Goal: Transaction & Acquisition: Purchase product/service

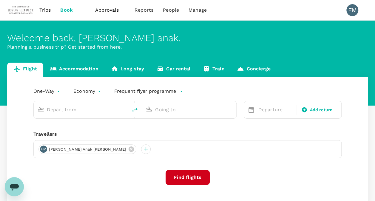
type input "roundtrip"
type input "Kuching Intl (KCH)"
type input "Kuala Lumpur Intl ([GEOGRAPHIC_DATA])"
type input "Kuching Intl (KCH)"
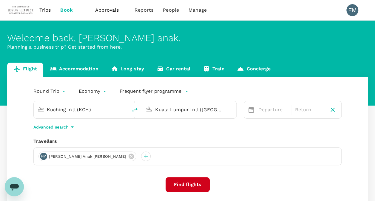
click at [173, 114] on div "Kuala Lumpur Intl ([GEOGRAPHIC_DATA])" at bounding box center [193, 110] width 77 height 10
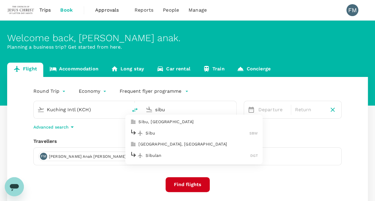
click at [177, 134] on p "Sibu" at bounding box center [197, 133] width 104 height 6
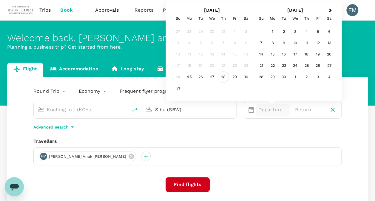
type input "Sibu (SBW)"
click at [221, 77] on div "28" at bounding box center [223, 77] width 11 height 11
click at [302, 111] on p "Return" at bounding box center [309, 109] width 29 height 7
click at [224, 78] on div "28" at bounding box center [223, 77] width 11 height 11
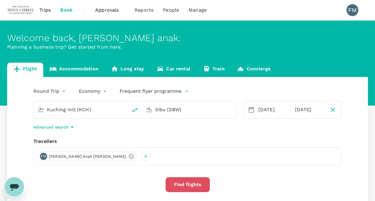
click at [189, 187] on button "Find flights" at bounding box center [187, 184] width 44 height 15
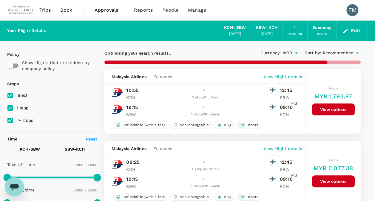
checkbox input "false"
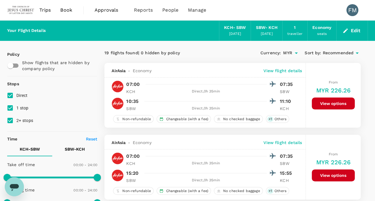
scroll to position [60, 0]
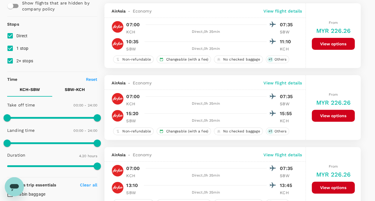
click at [324, 113] on button "View options" at bounding box center [333, 116] width 43 height 12
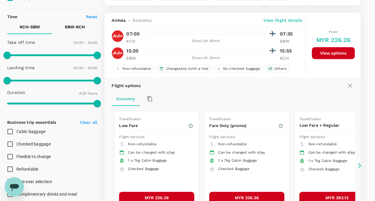
scroll to position [134, 0]
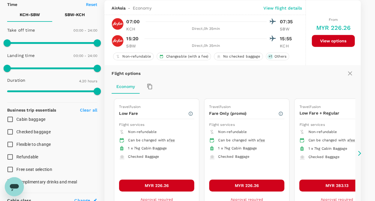
click at [359, 152] on icon at bounding box center [359, 153] width 6 height 6
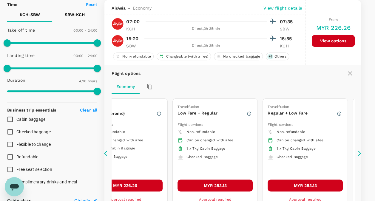
click at [104, 152] on icon at bounding box center [105, 153] width 3 height 5
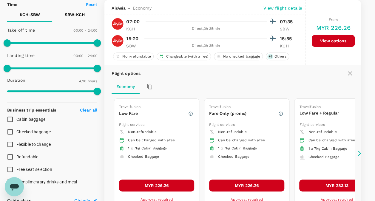
click at [104, 152] on icon at bounding box center [105, 153] width 3 height 5
click at [359, 151] on icon at bounding box center [359, 153] width 6 height 6
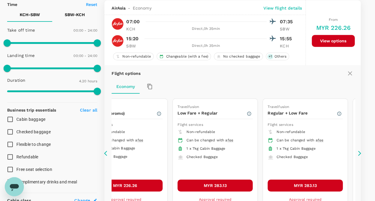
click at [360, 151] on icon at bounding box center [359, 153] width 3 height 5
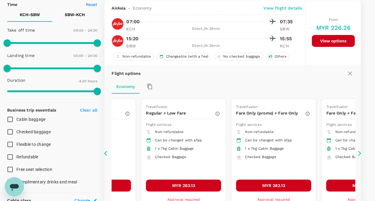
click at [360, 151] on icon at bounding box center [359, 153] width 3 height 5
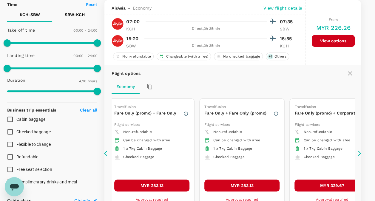
click at [360, 151] on icon at bounding box center [359, 153] width 3 height 5
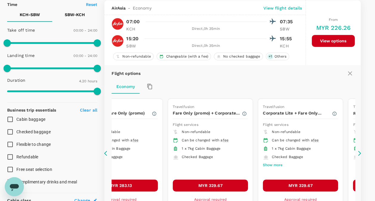
click at [360, 151] on icon at bounding box center [359, 153] width 3 height 5
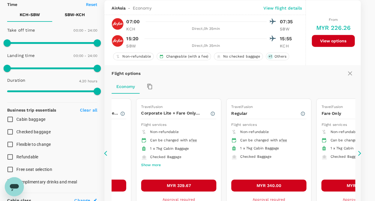
click at [360, 151] on icon at bounding box center [359, 153] width 3 height 5
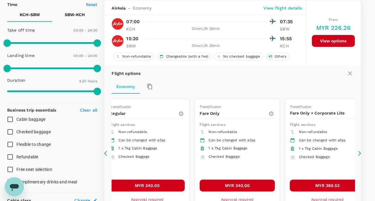
click at [361, 150] on icon at bounding box center [359, 153] width 6 height 6
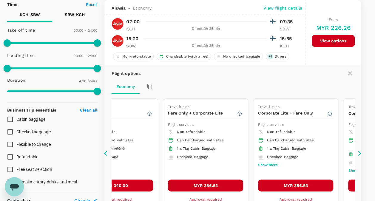
click at [107, 151] on icon at bounding box center [107, 153] width 6 height 6
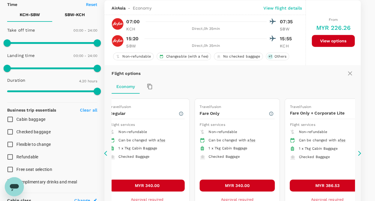
click at [107, 151] on icon at bounding box center [107, 153] width 6 height 6
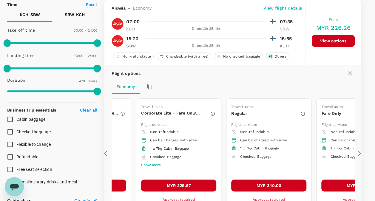
click at [107, 151] on icon at bounding box center [107, 153] width 6 height 6
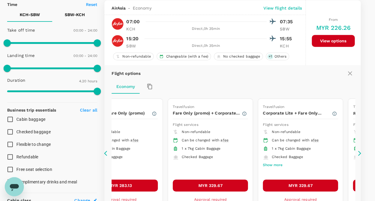
click at [107, 151] on icon at bounding box center [107, 153] width 6 height 6
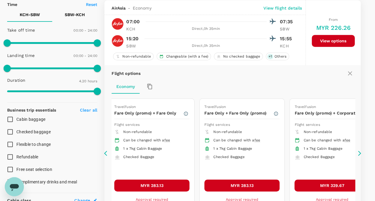
click at [107, 151] on icon at bounding box center [107, 153] width 6 height 6
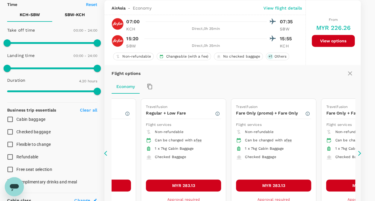
click at [107, 151] on icon at bounding box center [107, 153] width 6 height 6
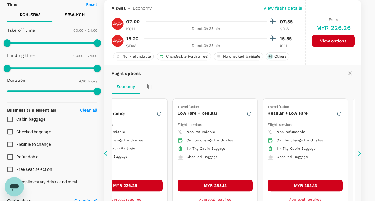
click at [107, 151] on icon at bounding box center [107, 153] width 6 height 6
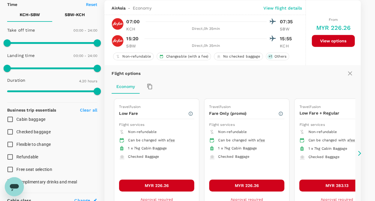
click at [107, 151] on icon at bounding box center [107, 153] width 6 height 6
click at [179, 185] on button "MYR 226.26" at bounding box center [156, 185] width 75 height 12
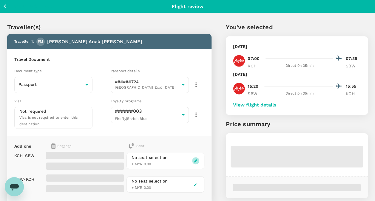
click at [196, 159] on icon "button" at bounding box center [195, 161] width 4 height 4
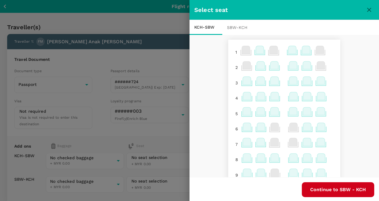
click at [289, 65] on icon at bounding box center [293, 65] width 8 height 8
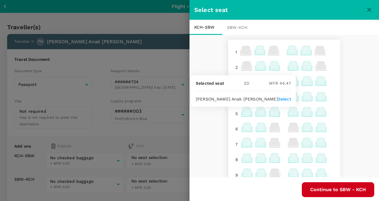
click at [284, 98] on p "Select" at bounding box center [284, 99] width 13 height 6
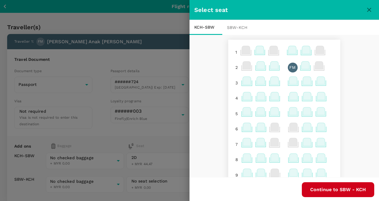
click at [236, 28] on div "SBW - KCH" at bounding box center [238, 27] width 33 height 15
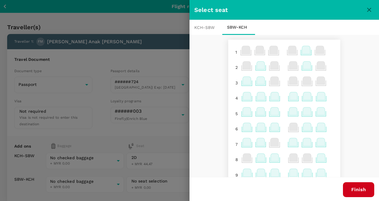
click at [243, 82] on icon at bounding box center [247, 81] width 8 height 8
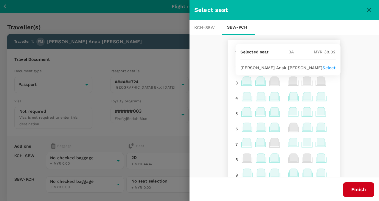
click at [323, 67] on p "Select" at bounding box center [329, 68] width 13 height 6
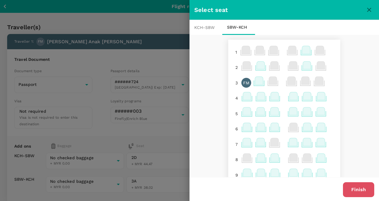
click at [358, 187] on button "Finish" at bounding box center [358, 189] width 31 height 15
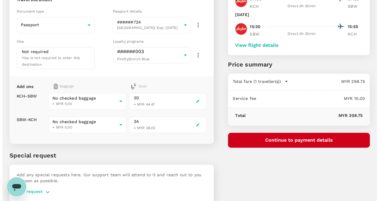
scroll to position [82, 0]
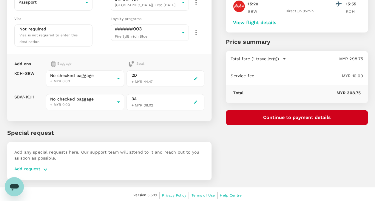
click at [278, 117] on button "Continue to payment details" at bounding box center [297, 117] width 142 height 15
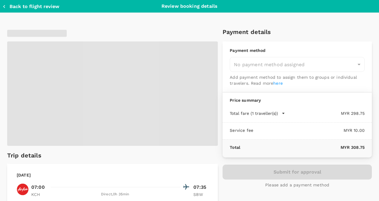
type input "9bd44508-0115-40ee-9baa-a4db79ee987c"
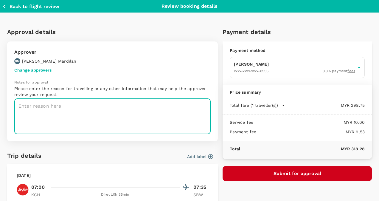
click at [168, 109] on textarea at bounding box center [112, 116] width 196 height 35
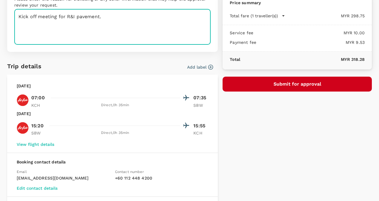
scroll to position [159, 0]
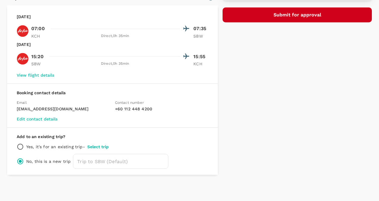
type textarea "Kick off meeting for R&I pavement."
click at [287, 10] on button "Submit for approval" at bounding box center [297, 14] width 149 height 15
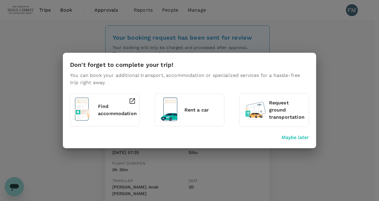
click at [290, 140] on p "Maybe later" at bounding box center [295, 137] width 27 height 7
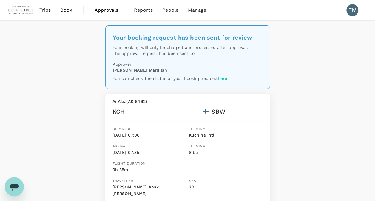
click at [66, 12] on span "Book" at bounding box center [66, 10] width 12 height 7
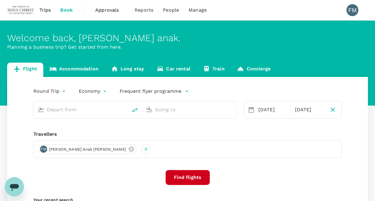
click at [78, 113] on input "text" at bounding box center [81, 109] width 68 height 9
type input "Kuching Intl (KCH)"
type input "Sibu (SBW)"
type input "Kuching Intl (KCH)"
type input "Sibu (SBW)"
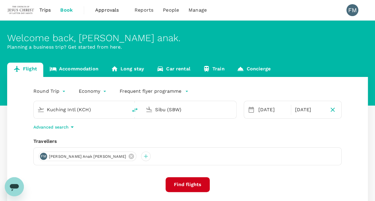
click at [83, 109] on input "Kuching Intl (KCH)" at bounding box center [81, 109] width 68 height 9
click at [95, 106] on input "Kuching Intl (KCH)" at bounding box center [81, 109] width 68 height 9
drag, startPoint x: 95, startPoint y: 107, endPoint x: 16, endPoint y: 99, distance: 80.4
click at [16, 98] on div "Round Trip roundtrip Economy economy Frequent flyer programme Kuching Intl (KCH…" at bounding box center [187, 161] width 360 height 168
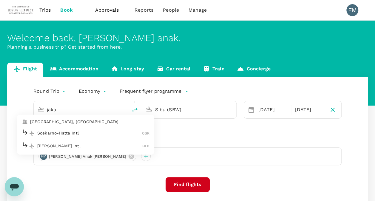
click at [104, 135] on p "Soekarno-Hatta Intl" at bounding box center [89, 133] width 105 height 6
type input "Soekarno-Hatta Intl (CGK)"
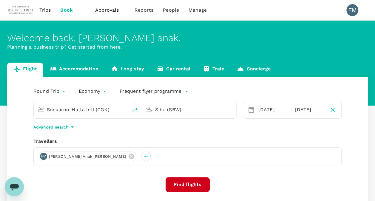
drag, startPoint x: 187, startPoint y: 112, endPoint x: 116, endPoint y: 103, distance: 71.5
click at [116, 103] on div "Soekarno-Hatta Intl (CGK) Sibu (SBW)" at bounding box center [134, 110] width 203 height 18
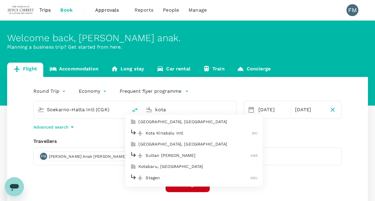
click at [170, 134] on p "Kota Kinabalu Intl" at bounding box center [198, 133] width 106 height 6
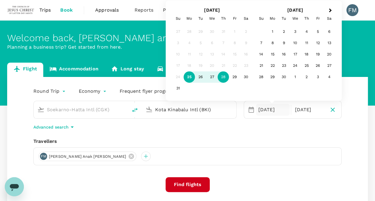
type input "Kota Kinabalu Intl (BKI)"
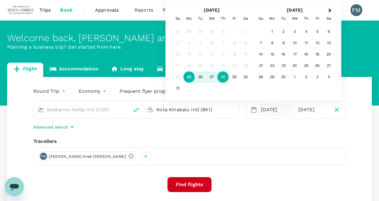
click at [42, 91] on body "Trips Book Approvals 0 Reports People Manage FM Welcome back , Felicia anak . P…" at bounding box center [189, 141] width 379 height 283
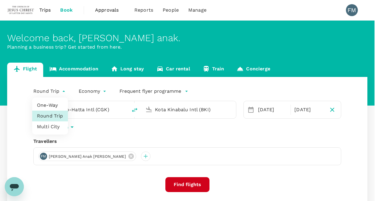
click at [47, 102] on li "One-Way" at bounding box center [50, 105] width 36 height 11
type input "oneway"
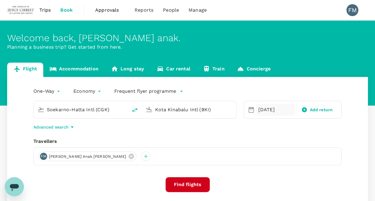
click at [274, 105] on div "[DATE]" at bounding box center [275, 110] width 39 height 12
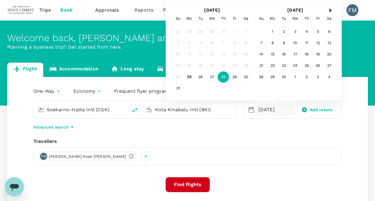
click at [283, 33] on div "2" at bounding box center [283, 31] width 11 height 11
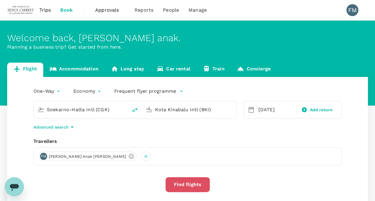
click at [197, 182] on button "Find flights" at bounding box center [187, 184] width 44 height 15
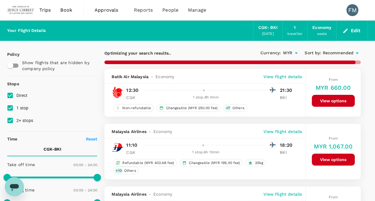
scroll to position [89, 0]
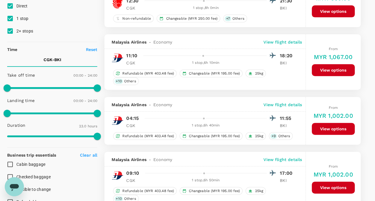
type input "1710"
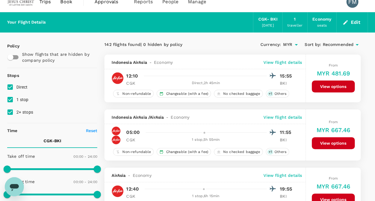
scroll to position [0, 0]
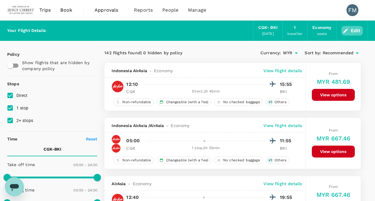
click at [352, 31] on button "Edit" at bounding box center [351, 31] width 21 height 10
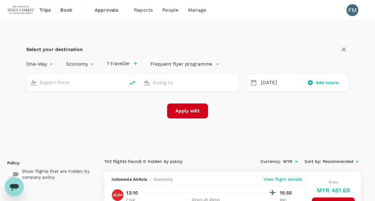
type input "Soekarno-Hatta Intl (CGK)"
type input "Kota Kinabalu Intl (BKI)"
click at [109, 80] on input "Soekarno-Hatta Intl (CGK)" at bounding box center [76, 82] width 73 height 9
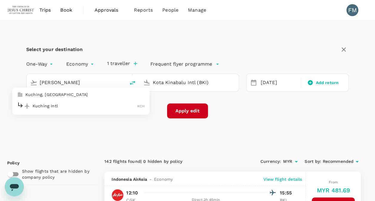
click at [98, 103] on p "Kuching Intl" at bounding box center [84, 106] width 105 height 6
type input "Kuching Intl (KCH)"
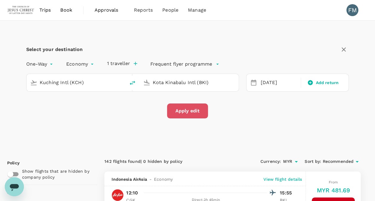
click at [199, 111] on button "Apply edit" at bounding box center [187, 110] width 41 height 15
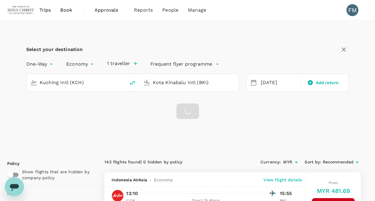
checkbox input "false"
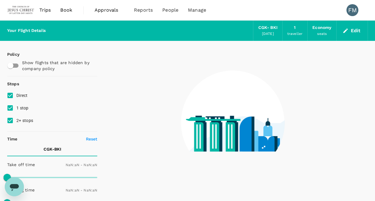
type input "1440"
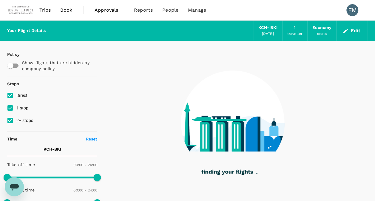
type input "560"
checkbox input "true"
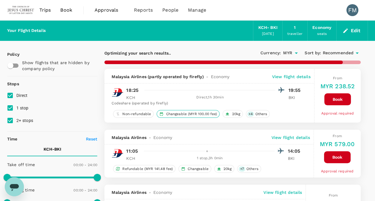
type input "1395"
checkbox input "false"
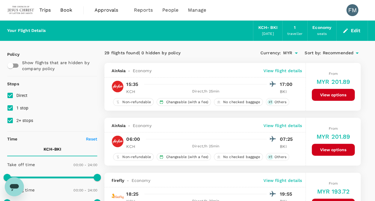
click at [63, 9] on span "Book" at bounding box center [66, 10] width 12 height 7
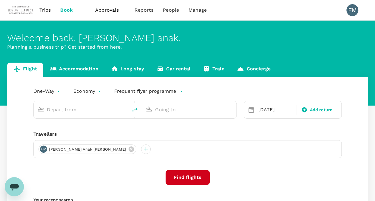
type input "Kuching Intl (KCH)"
type input "Kota Kinabalu Intl (BKI)"
type input "Kuching Intl (KCH)"
type input "Kota Kinabalu Intl (BKI)"
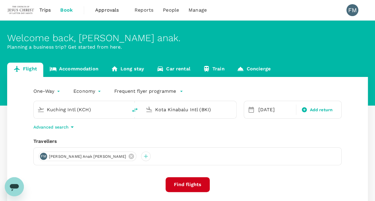
drag, startPoint x: 95, startPoint y: 111, endPoint x: 18, endPoint y: 117, distance: 77.1
click at [18, 117] on div "One-Way oneway Economy economy Frequent flyer programme Kuching Intl (KCH) Kota…" at bounding box center [187, 161] width 360 height 168
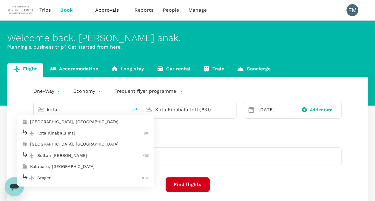
click at [59, 132] on p "Kota Kinabalu Intl" at bounding box center [90, 133] width 106 height 6
type input "Kota Kinabalu Intl (BKI)"
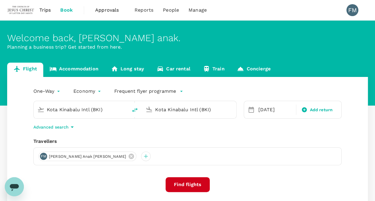
drag, startPoint x: 215, startPoint y: 110, endPoint x: 95, endPoint y: 113, distance: 120.2
click at [95, 112] on div "Kota Kinabalu Intl (BKI) Kota Kinabalu Intl (BKI)" at bounding box center [134, 110] width 203 height 18
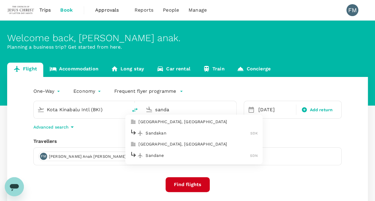
click at [180, 131] on p "Sandakan" at bounding box center [197, 133] width 105 height 6
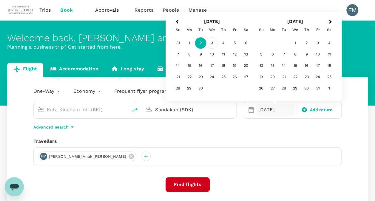
type input "Sandakan (SDK)"
click at [210, 42] on div "3" at bounding box center [211, 43] width 11 height 11
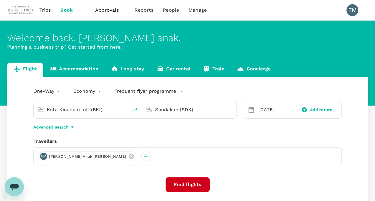
click at [189, 181] on button "Find flights" at bounding box center [187, 184] width 44 height 15
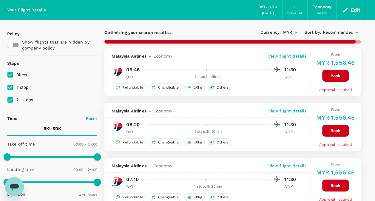
scroll to position [30, 0]
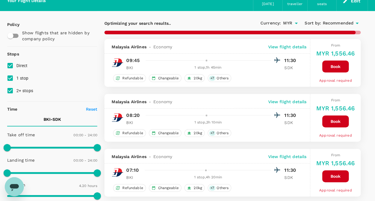
checkbox input "false"
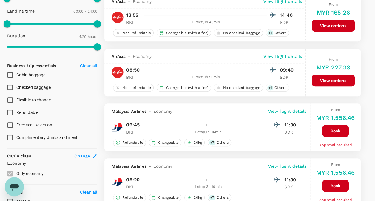
scroll to position [60, 0]
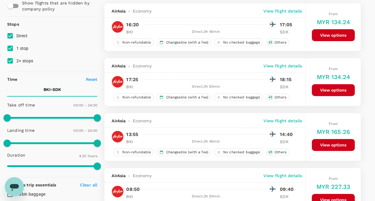
click at [20, 50] on span "1 stop" at bounding box center [22, 48] width 12 height 5
click at [16, 50] on input "1 stop" at bounding box center [10, 48] width 13 height 13
checkbox input "false"
click at [24, 58] on span "2+ stops" at bounding box center [24, 60] width 17 height 7
click at [16, 58] on input "2+ stops" at bounding box center [10, 61] width 13 height 13
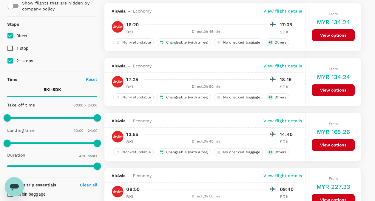
checkbox input "false"
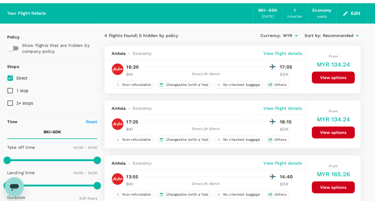
scroll to position [0, 0]
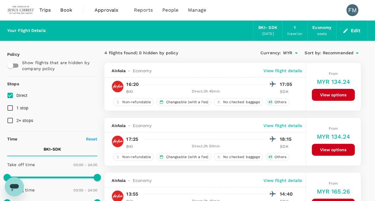
click at [64, 8] on span "Book" at bounding box center [66, 10] width 12 height 7
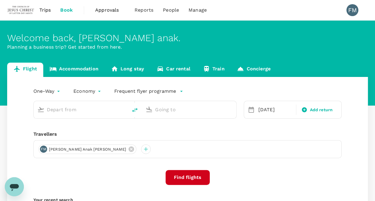
type input "Kota Kinabalu Intl (BKI)"
type input "Sandakan (SDK)"
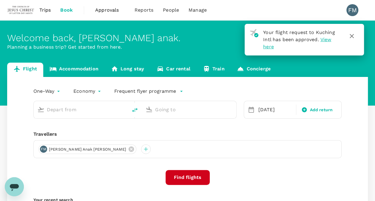
type input "Kota Kinabalu Intl (BKI)"
type input "Sandakan (SDK)"
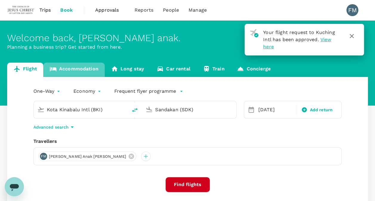
click at [77, 71] on link "Accommodation" at bounding box center [73, 70] width 61 height 14
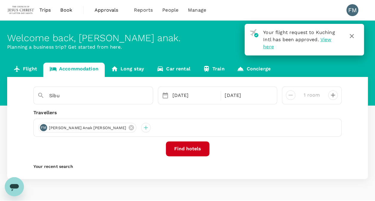
type input "Kota Kinabalu"
click at [144, 98] on icon "Clear" at bounding box center [145, 96] width 6 height 6
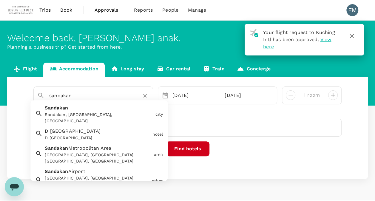
click at [128, 106] on div "Sandakan Sandakan, Sabah, Malaysia" at bounding box center [97, 113] width 110 height 22
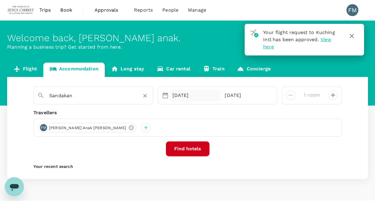
type input "Sandakan"
click at [192, 93] on div "29 Aug" at bounding box center [195, 95] width 50 height 12
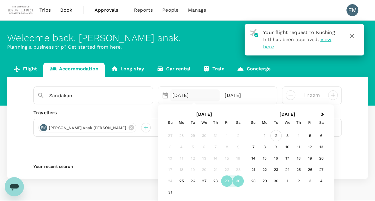
click at [277, 134] on div "2" at bounding box center [275, 135] width 11 height 11
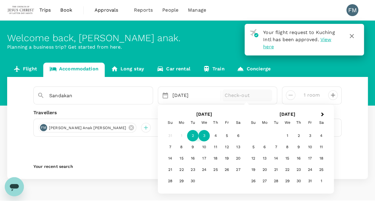
click at [202, 135] on div "3" at bounding box center [203, 135] width 11 height 11
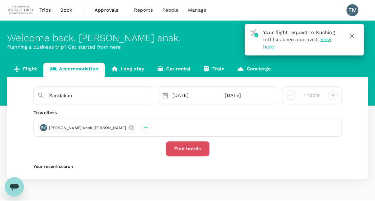
click at [202, 148] on button "Find hotels" at bounding box center [188, 148] width 44 height 15
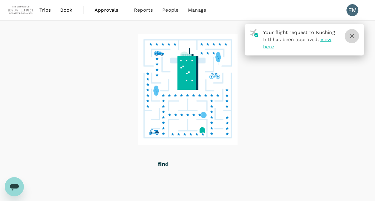
click at [351, 36] on icon "button" at bounding box center [351, 35] width 7 height 7
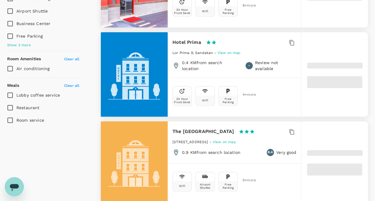
type input "415.79"
type input "56.79"
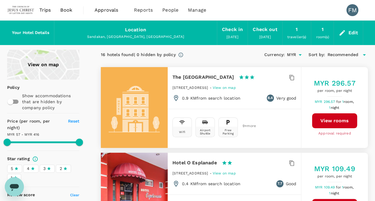
type input "415.79"
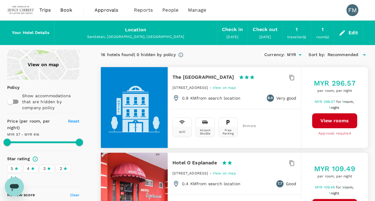
click at [64, 11] on span "Book" at bounding box center [66, 10] width 12 height 7
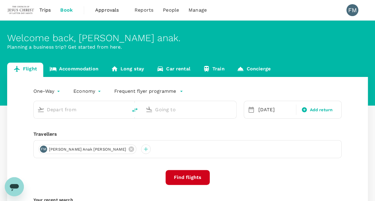
type input "Kota Kinabalu Intl (BKI)"
type input "Sandakan (SDK)"
type input "Kota Kinabalu Intl (BKI)"
type input "Sandakan (SDK)"
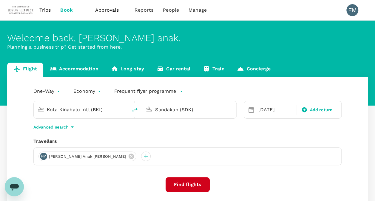
drag, startPoint x: 103, startPoint y: 107, endPoint x: 14, endPoint y: 107, distance: 88.8
click at [14, 107] on div "One-Way oneway Economy economy Frequent flyer programme Kota Kinabalu Intl (BKI…" at bounding box center [187, 161] width 360 height 168
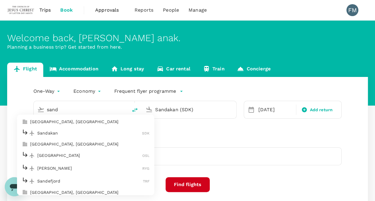
click at [54, 134] on p "Sandakan" at bounding box center [89, 133] width 105 height 6
type input "Sandakan (SDK)"
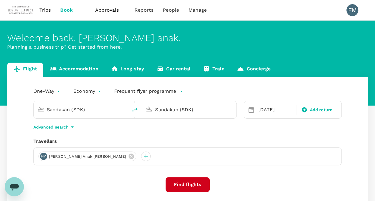
drag, startPoint x: 197, startPoint y: 106, endPoint x: 114, endPoint y: 98, distance: 83.3
click at [114, 98] on div "Sandakan (SDK) Sandakan (SDK)" at bounding box center [131, 106] width 210 height 25
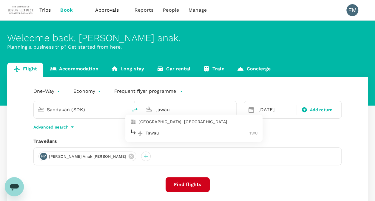
click at [169, 134] on p "Tawau" at bounding box center [197, 133] width 104 height 6
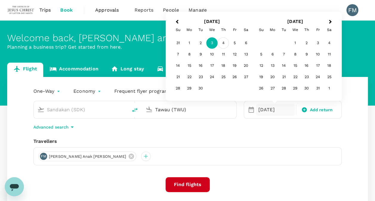
type input "Tawau (TWU)"
click at [223, 42] on div "4" at bounding box center [223, 43] width 11 height 11
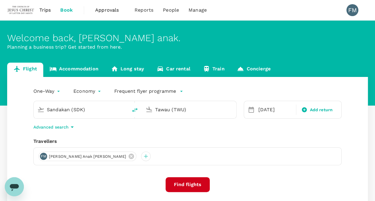
click at [189, 184] on button "Find flights" at bounding box center [187, 184] width 44 height 15
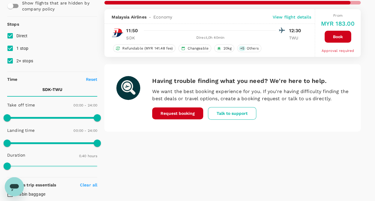
scroll to position [30, 0]
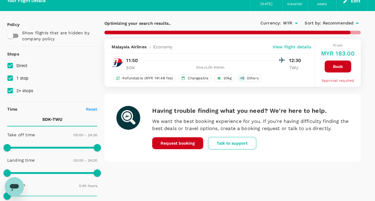
type input "505"
checkbox input "false"
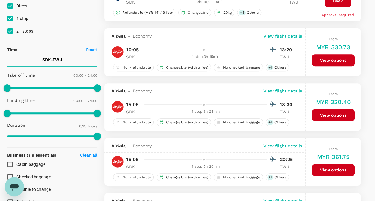
scroll to position [0, 0]
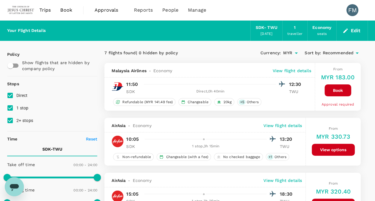
click at [46, 8] on span "Trips" at bounding box center [45, 10] width 12 height 7
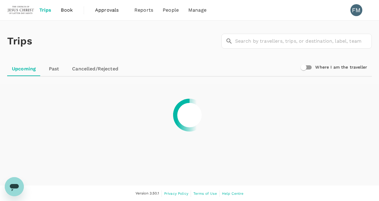
click at [64, 8] on span "Book" at bounding box center [67, 10] width 12 height 7
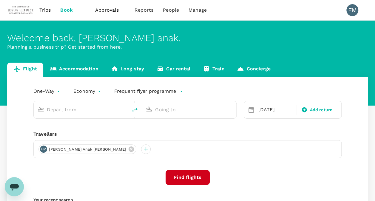
type input "Sandakan (SDK)"
type input "Tawau (TWU)"
type input "Sandakan (SDK)"
type input "Tawau (TWU)"
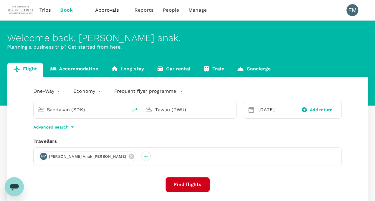
drag, startPoint x: 88, startPoint y: 111, endPoint x: 19, endPoint y: 110, distance: 69.5
click at [19, 110] on div "One-Way oneway Economy economy Frequent flyer programme Sandakan (SDK) Tawau (T…" at bounding box center [187, 161] width 360 height 168
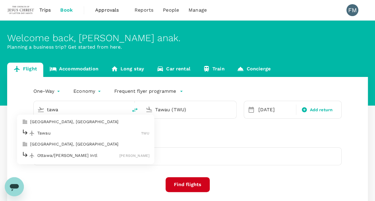
click at [69, 133] on p "Tawau" at bounding box center [89, 133] width 104 height 6
type input "Tawau (TWU)"
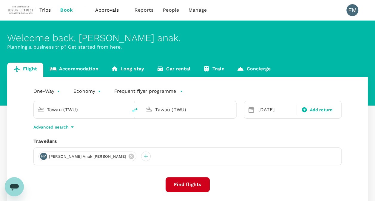
drag, startPoint x: 190, startPoint y: 109, endPoint x: 117, endPoint y: 110, distance: 72.4
click at [117, 109] on div "Tawau (TWU) Tawau (TWU)" at bounding box center [134, 110] width 203 height 18
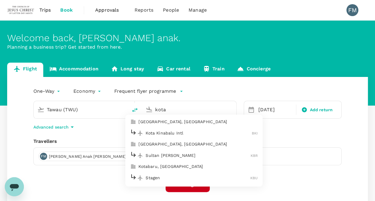
click at [158, 134] on p "Kota Kinabalu Intl" at bounding box center [198, 133] width 106 height 6
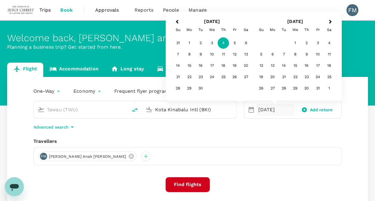
type input "Kota Kinabalu Intl (BKI)"
click at [224, 41] on div "4" at bounding box center [223, 43] width 11 height 11
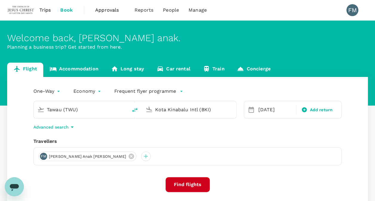
click at [191, 192] on div "One-Way oneway Economy economy Frequent flyer programme Tawau (TWU) Kota Kinaba…" at bounding box center [187, 161] width 360 height 168
click at [191, 185] on button "Find flights" at bounding box center [187, 184] width 44 height 15
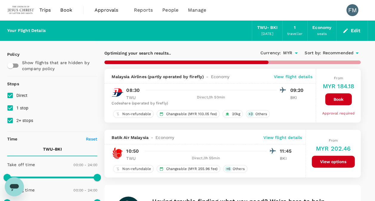
type input "325"
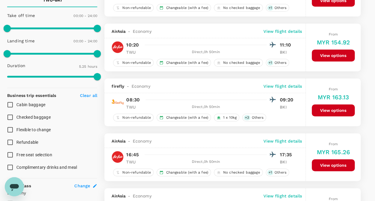
scroll to position [179, 0]
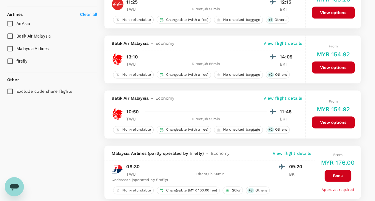
scroll to position [417, 0]
